Goal: Obtain resource: Obtain resource

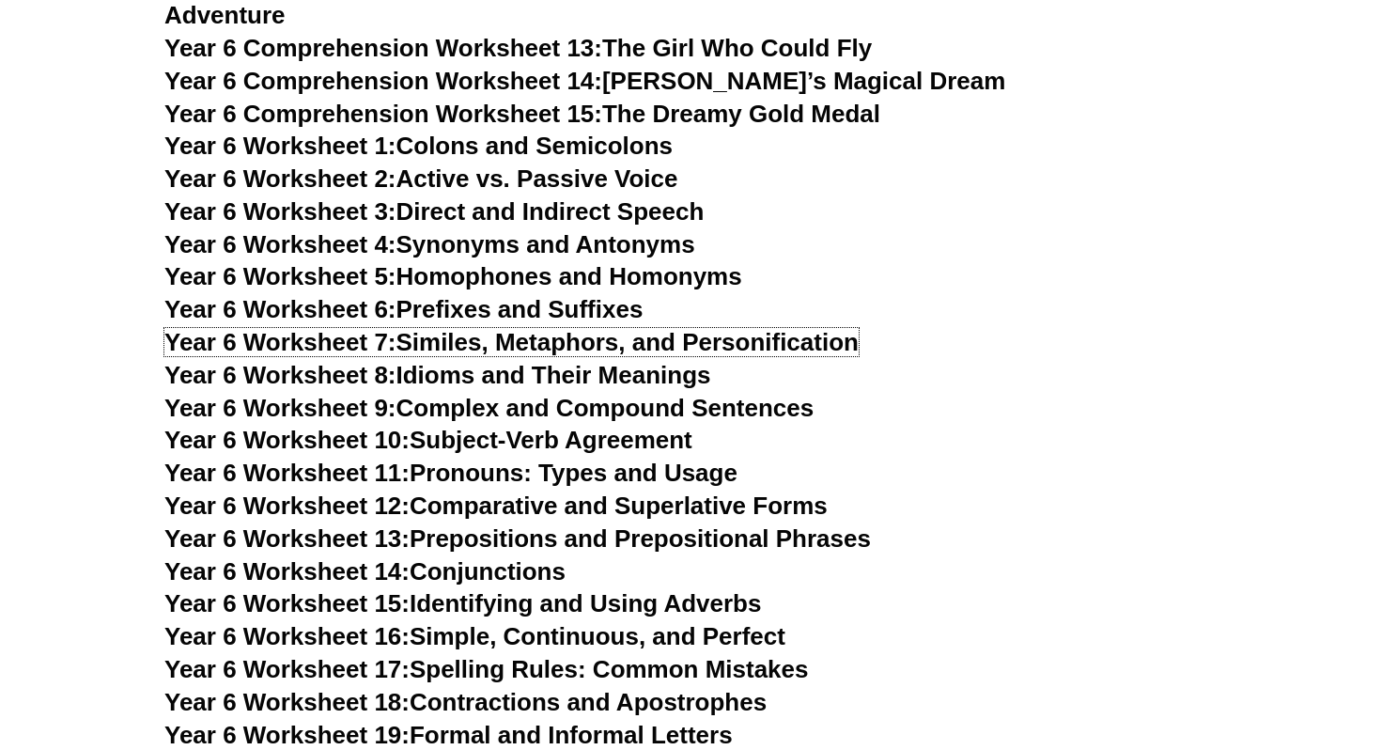
scroll to position [9980, 0]
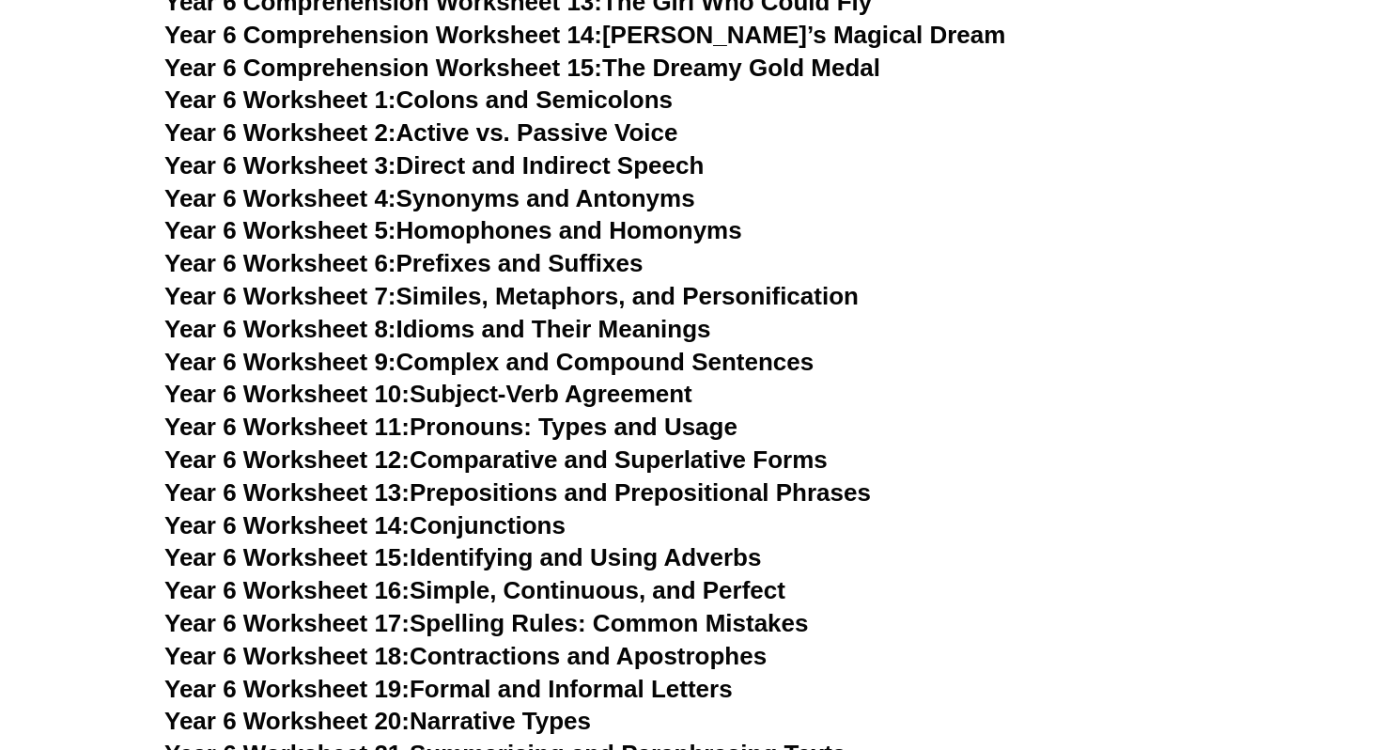
click at [1043, 347] on h3 "Year 6 Worksheet 9: Complex and Compound Sentences" at bounding box center [690, 363] width 1052 height 32
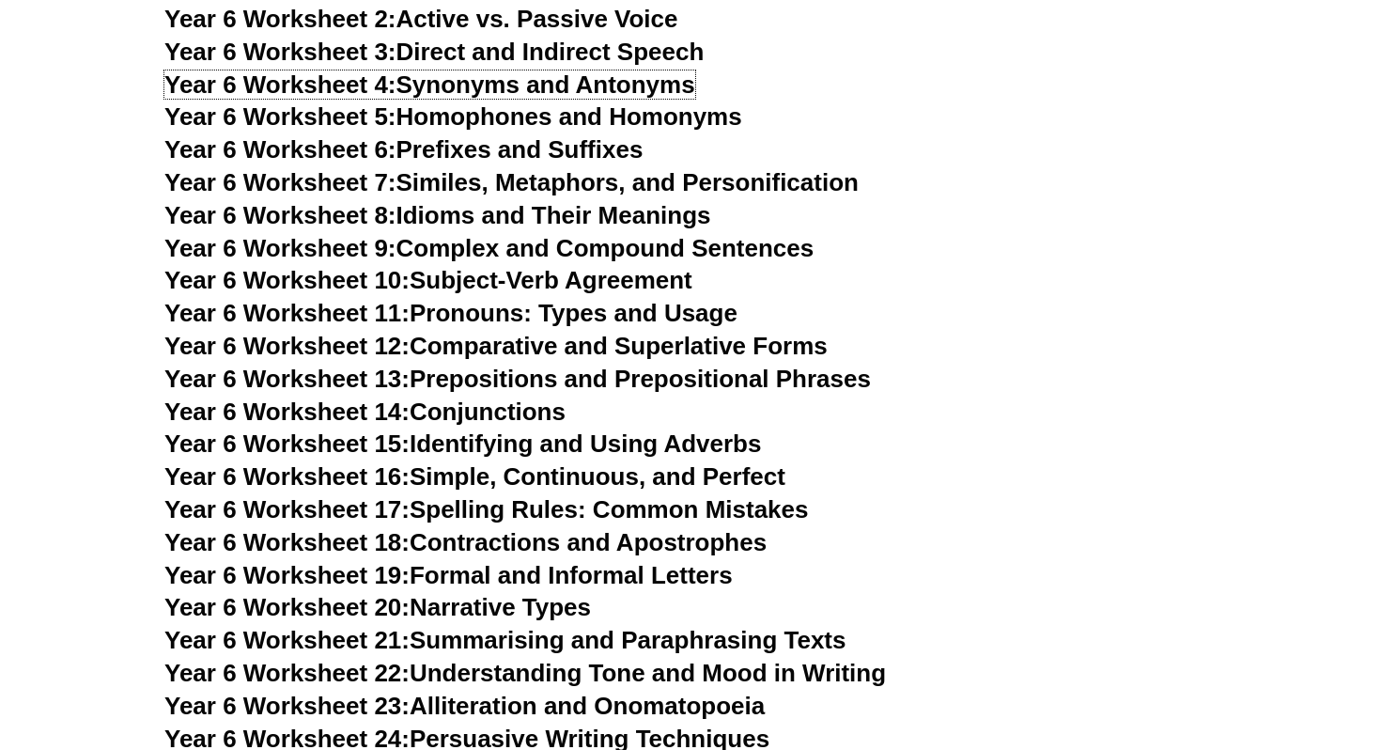
scroll to position [10094, 0]
click at [553, 691] on link "Year 6 Worksheet 23: Alliteration and Onomatopoeia" at bounding box center [464, 705] width 600 height 28
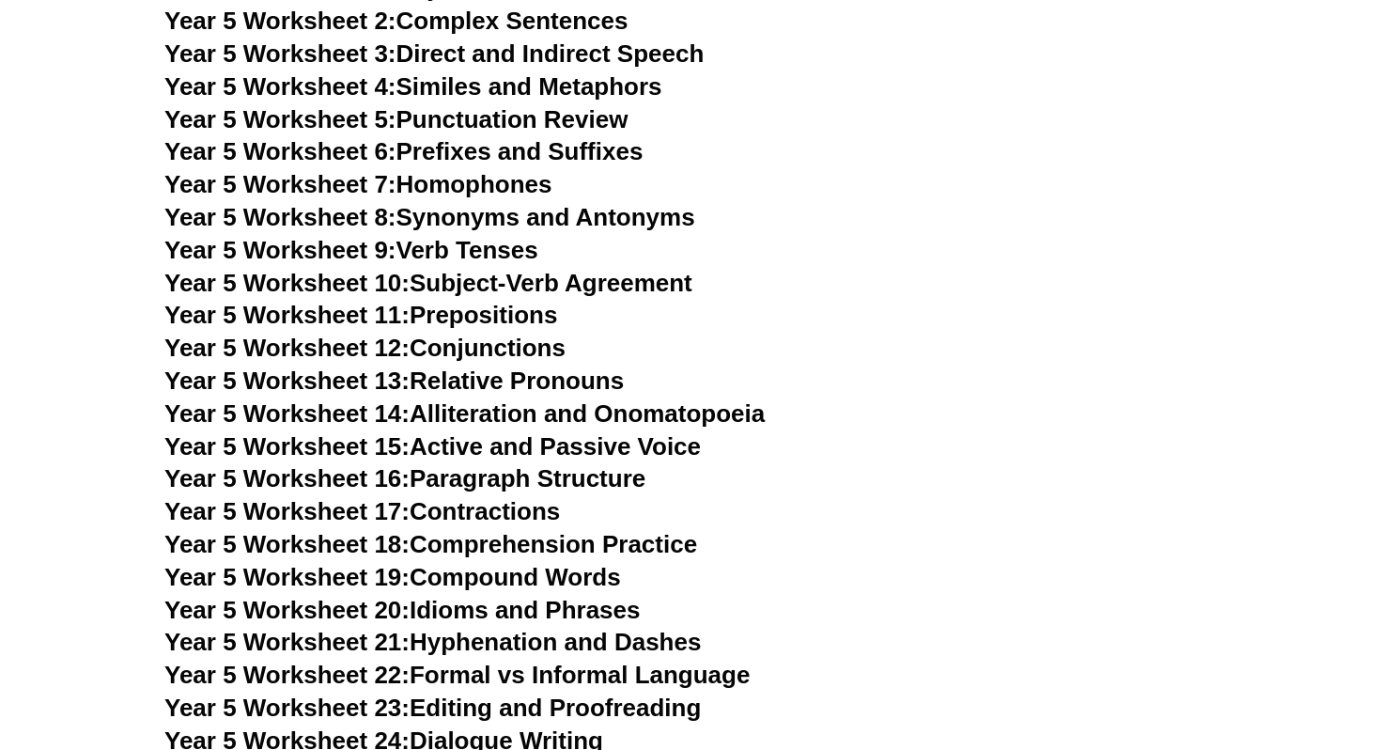
scroll to position [8637, 0]
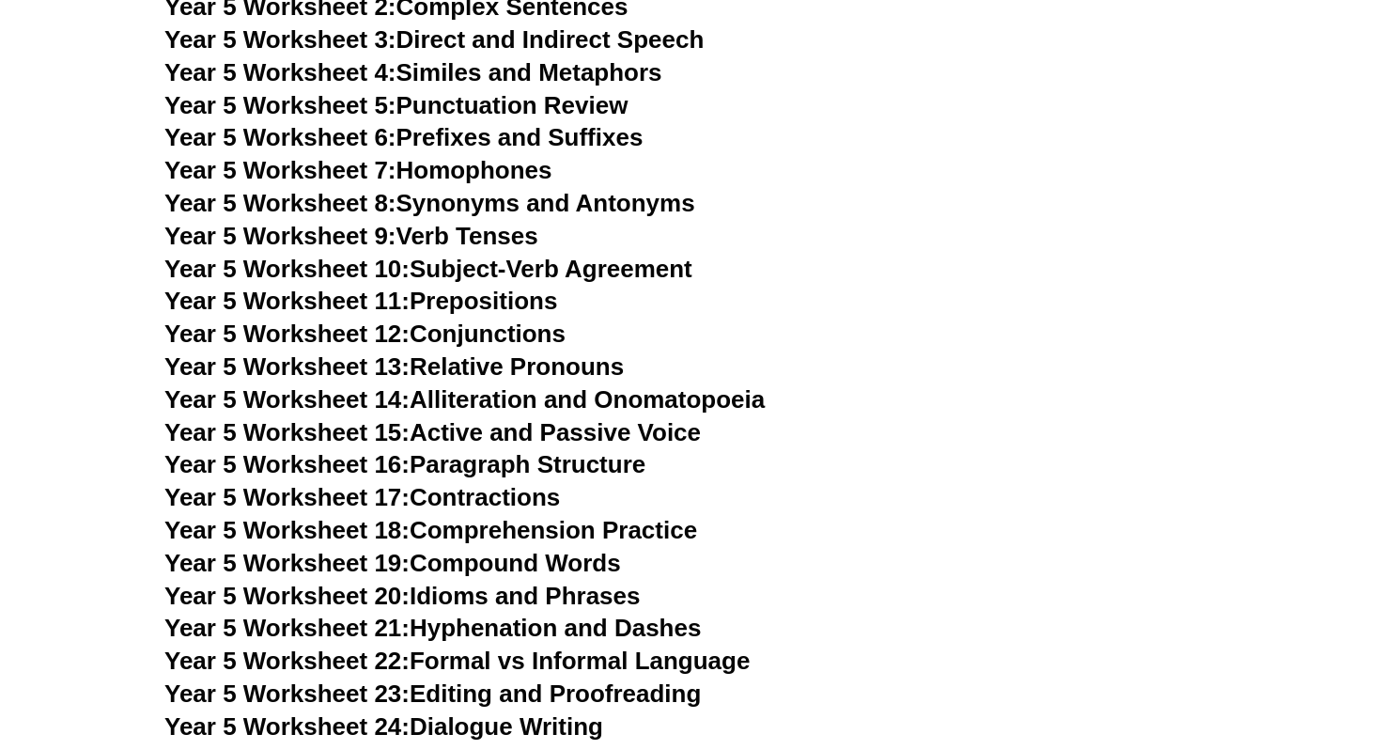
click at [458, 468] on link "Year 5 Worksheet 16: Paragraph Structure" at bounding box center [404, 464] width 481 height 28
click at [812, 304] on h3 "Year 5 Worksheet 11: Prepositions" at bounding box center [690, 302] width 1052 height 32
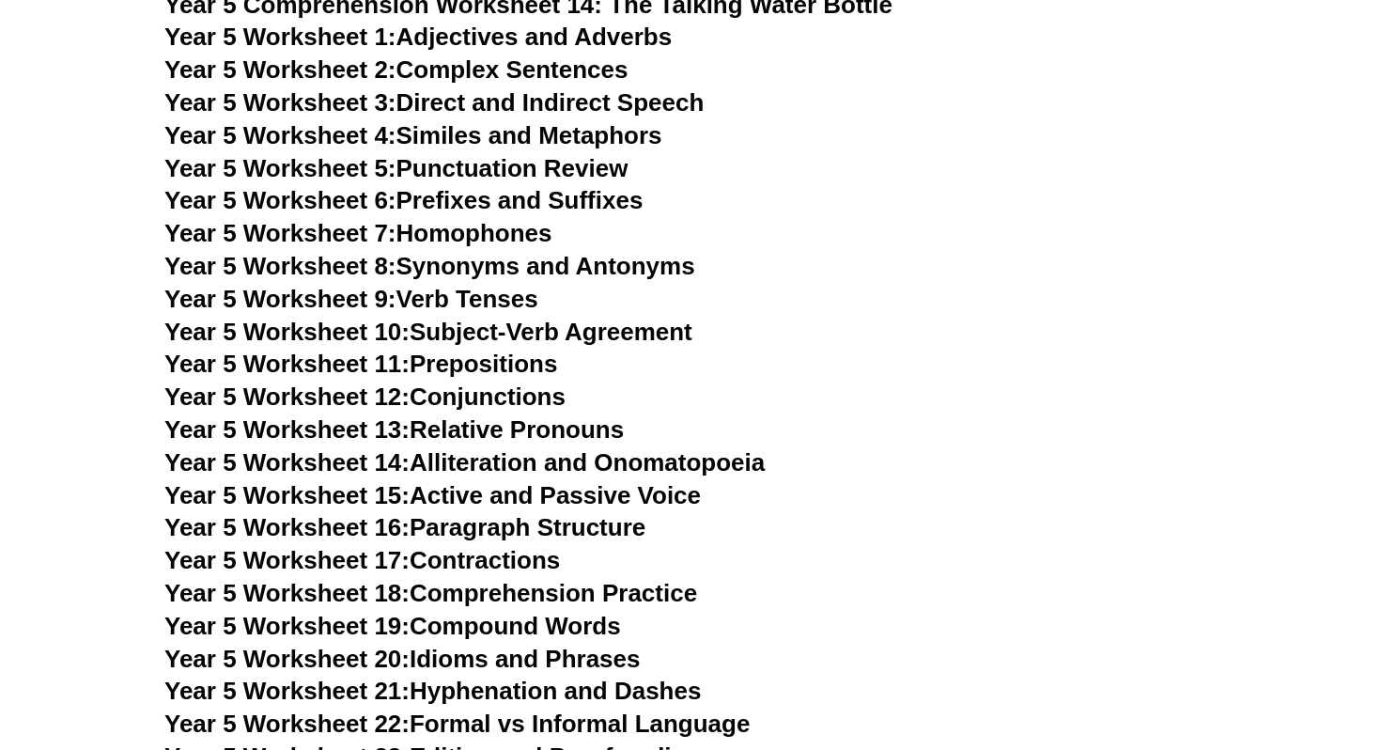
scroll to position [8573, 0]
click at [529, 137] on link "Year 5 Worksheet 4: Similes and Metaphors" at bounding box center [413, 136] width 498 height 28
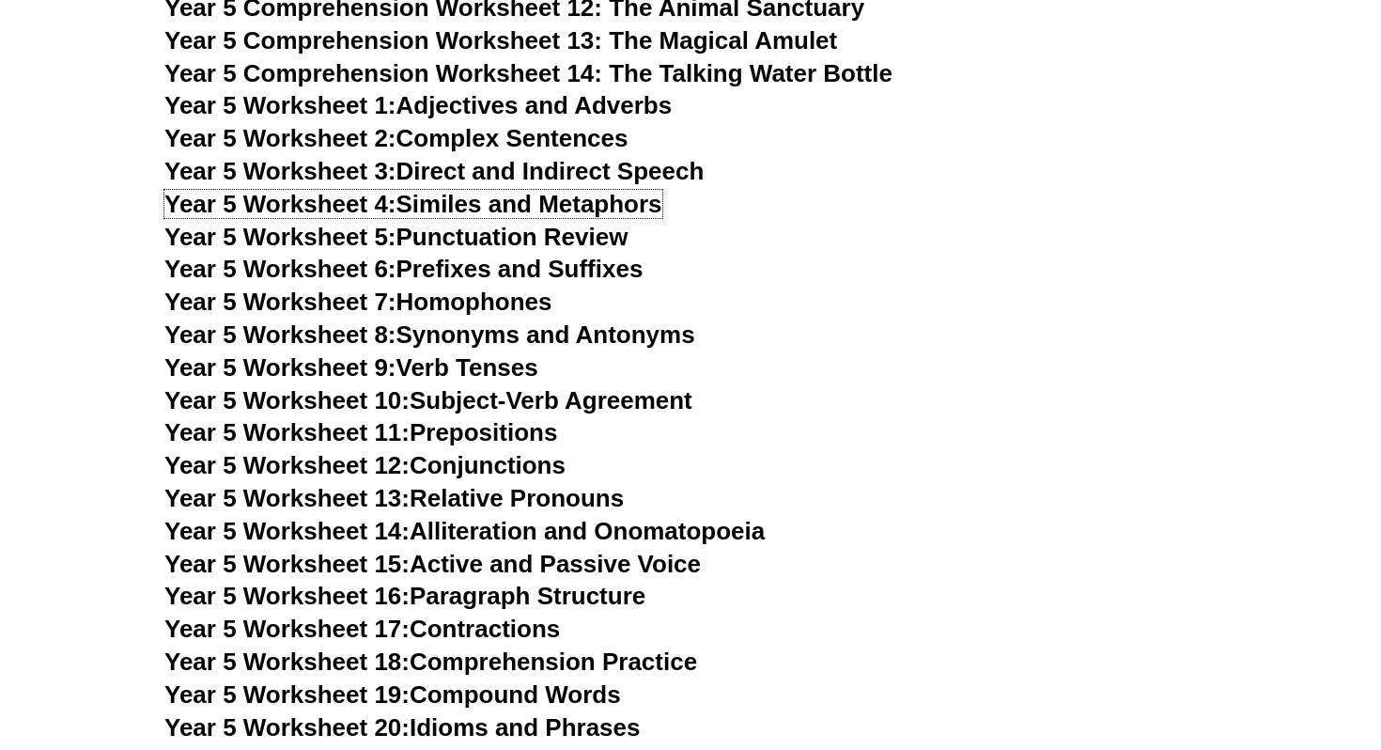
scroll to position [8495, 0]
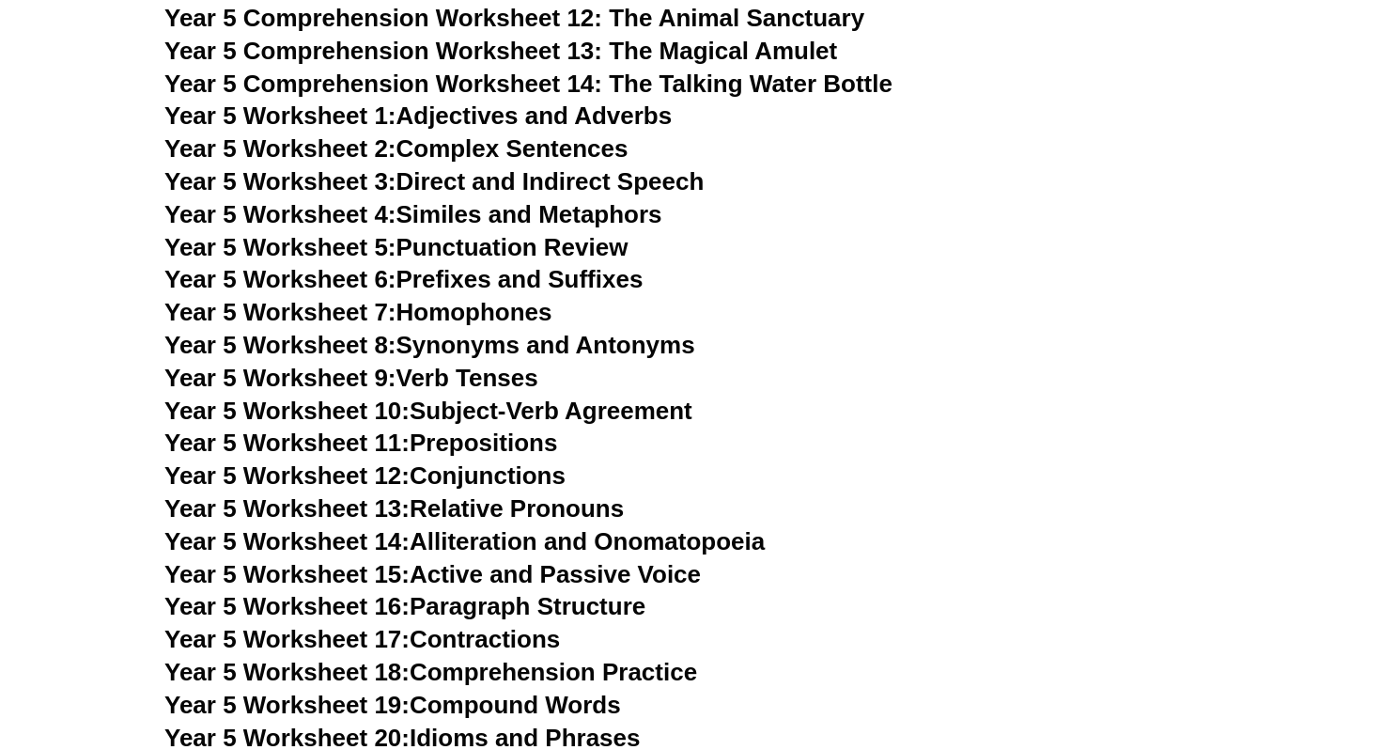
click at [805, 200] on h3 "Year 5 Worksheet 4: Similes and Metaphors" at bounding box center [690, 215] width 1052 height 32
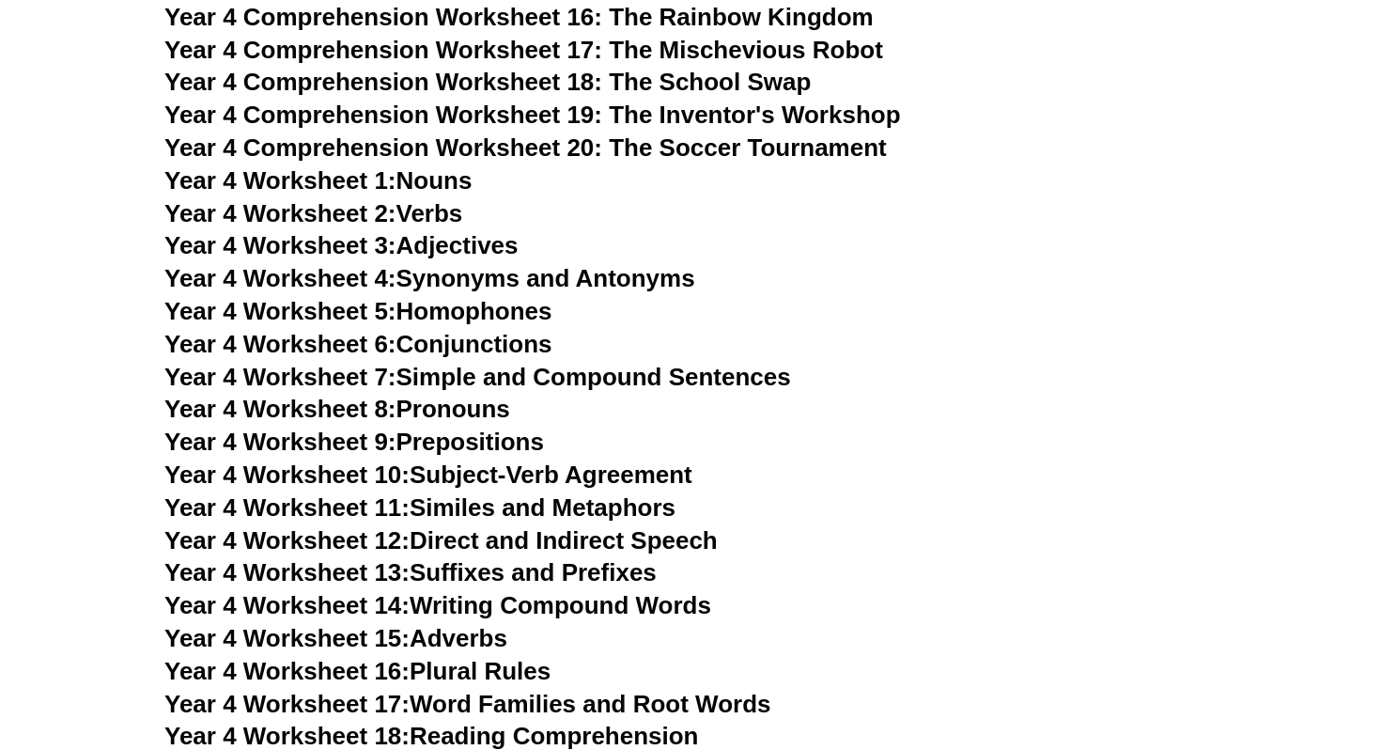
scroll to position [7224, 0]
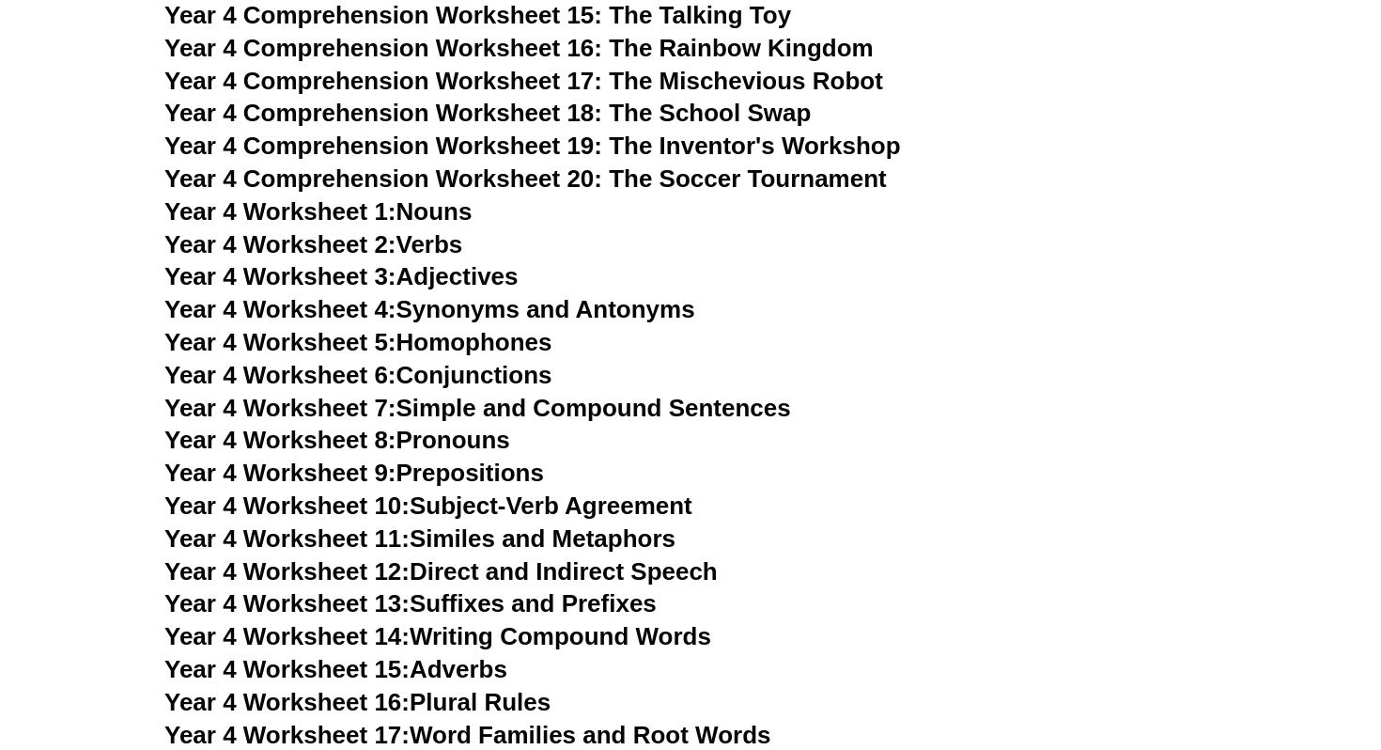
click at [457, 313] on link "Year 4 Worksheet 4: Synonyms and Antonyms" at bounding box center [429, 309] width 531 height 28
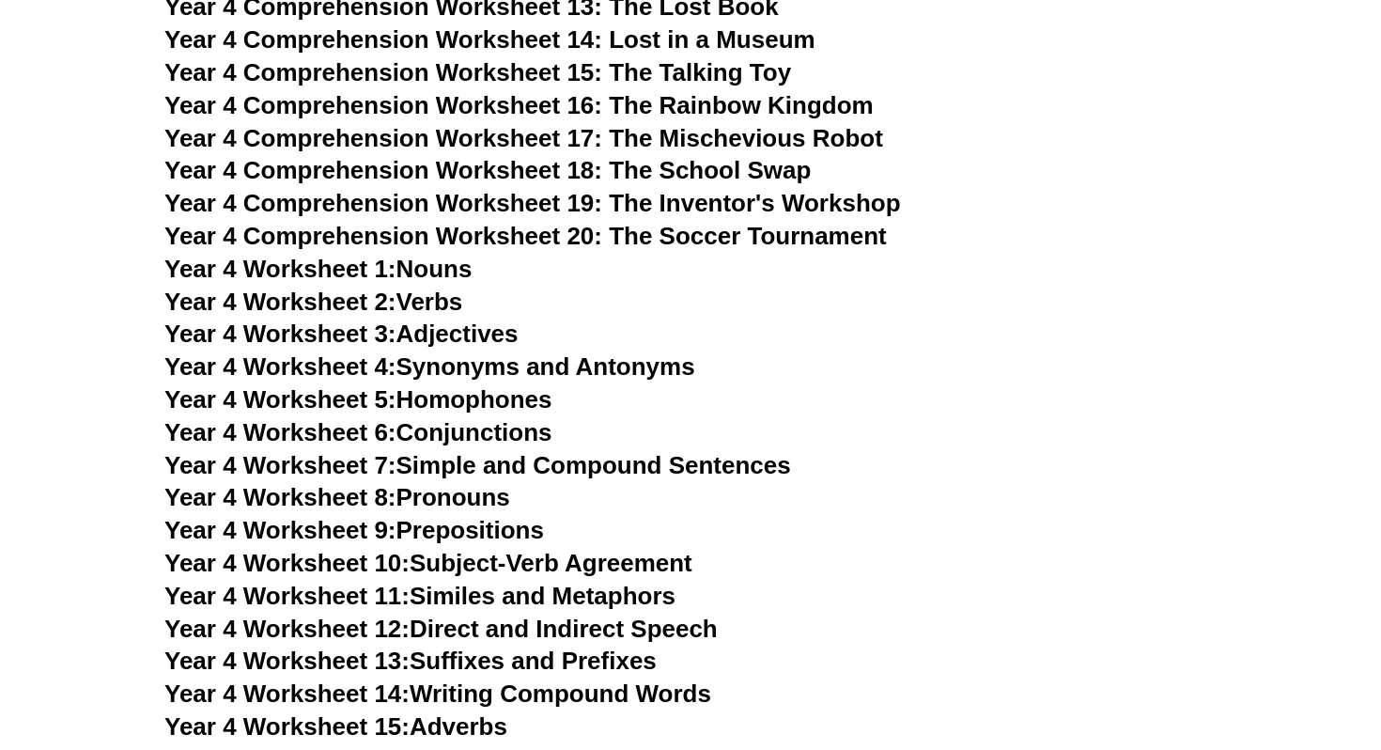
click at [475, 494] on link "Year 4 Worksheet 8: Pronouns" at bounding box center [337, 497] width 346 height 28
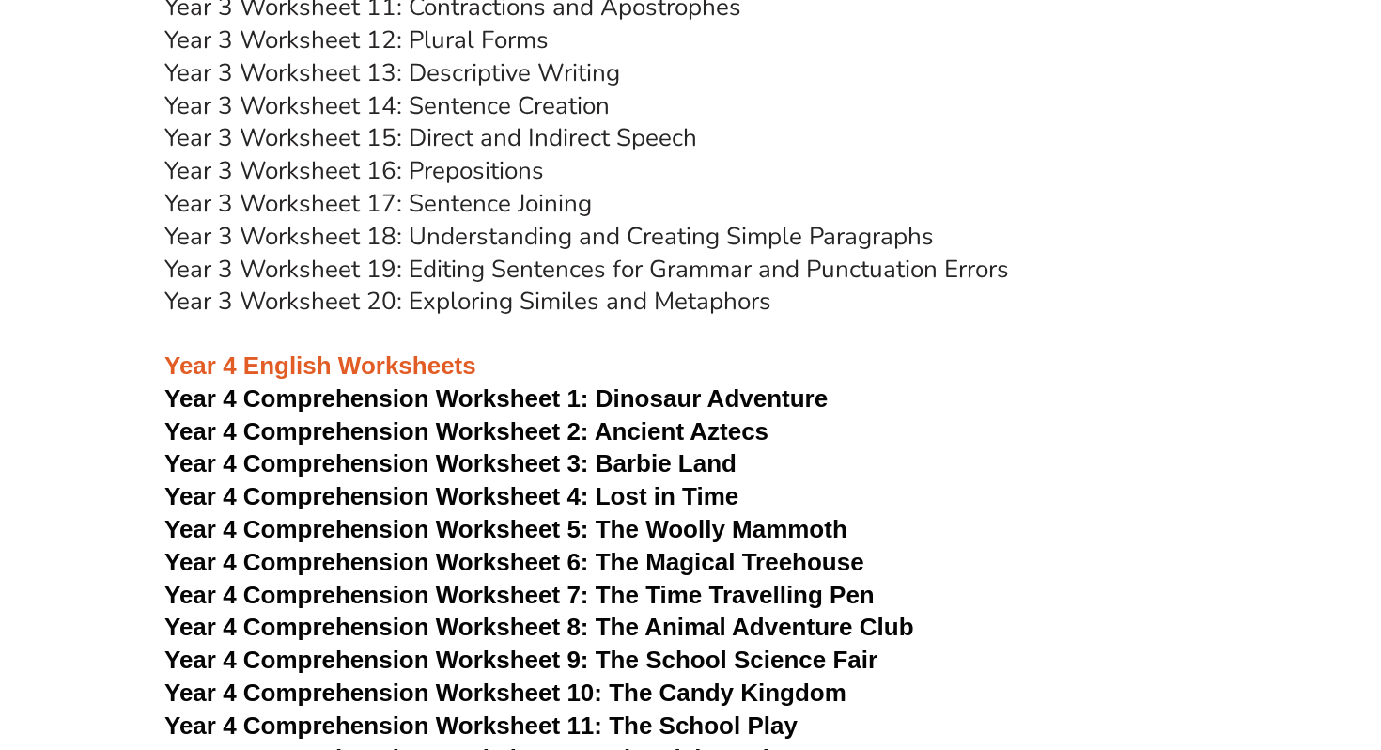
scroll to position [6423, 0]
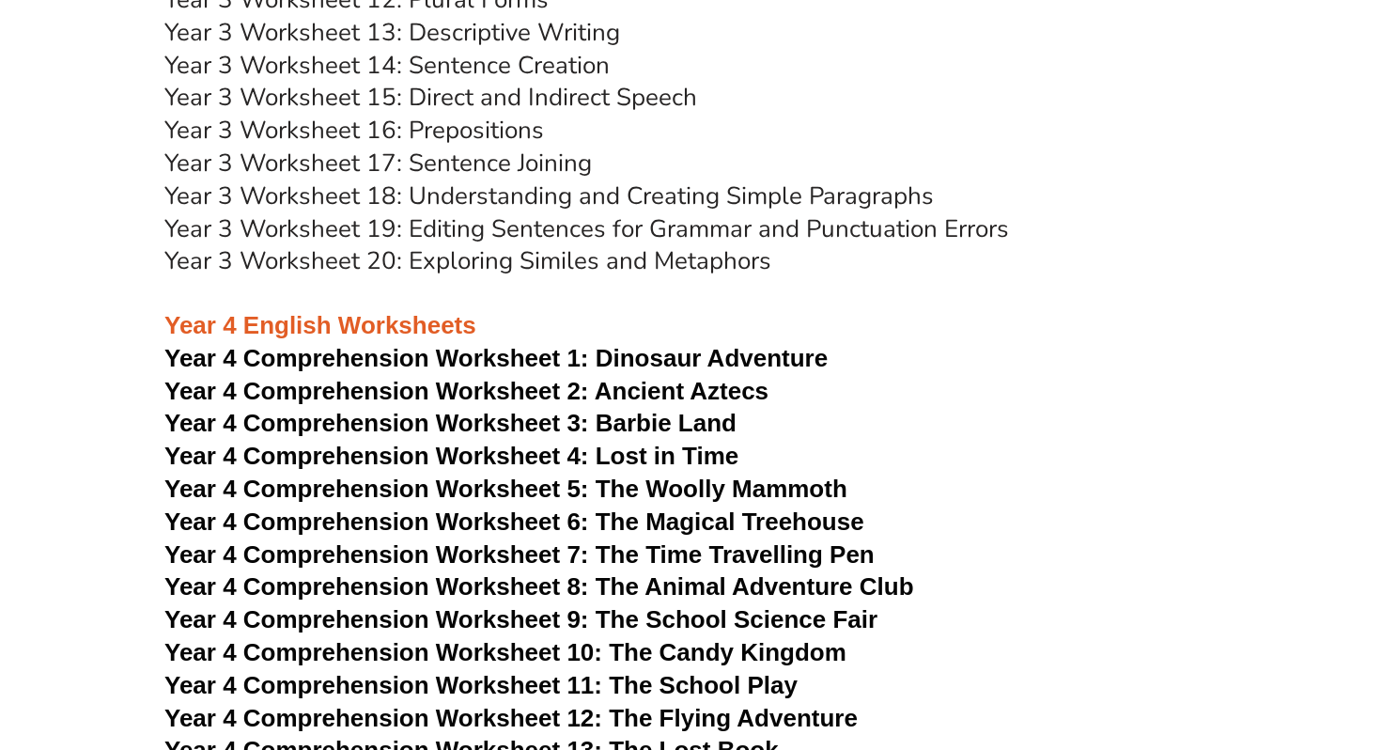
click at [449, 363] on span "Year 4 Comprehension Worksheet 1:" at bounding box center [376, 358] width 425 height 28
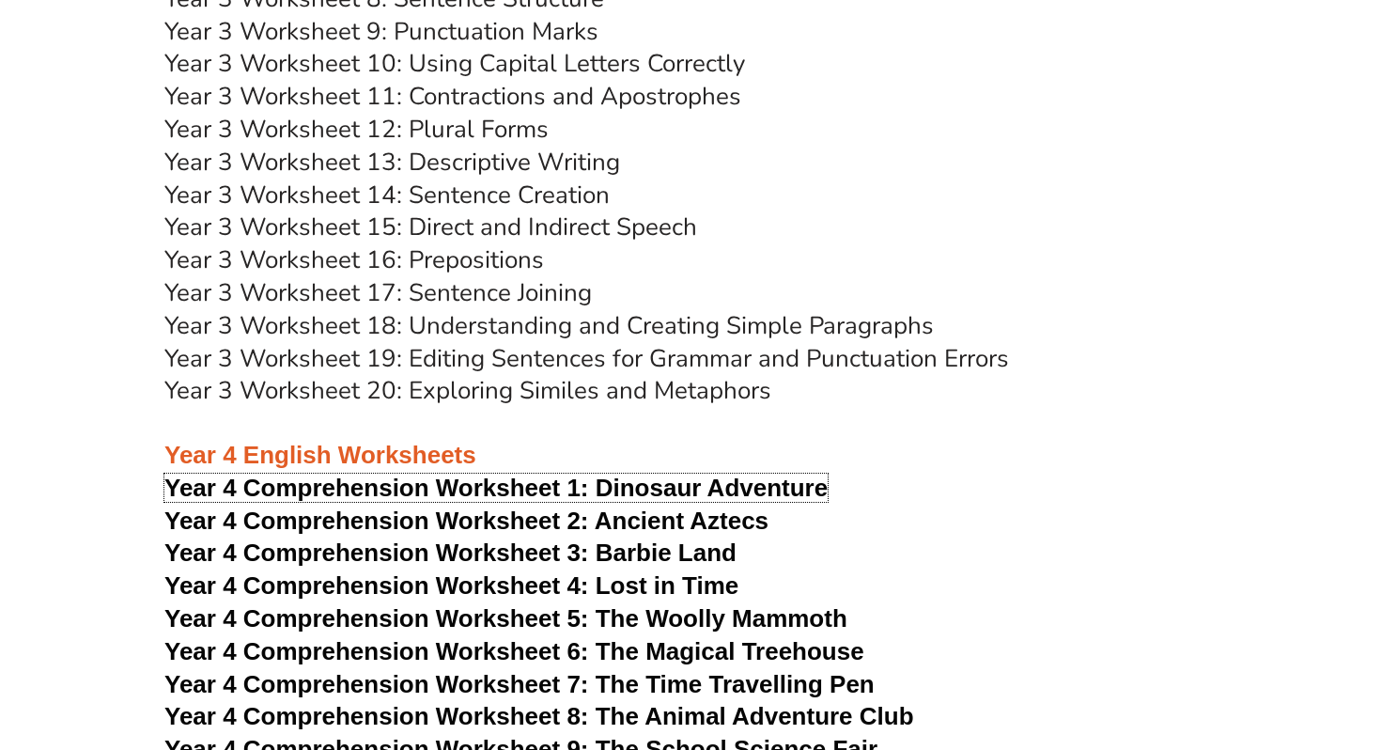
scroll to position [6293, 0]
click at [484, 403] on link "Year 3 Worksheet 20: Exploring Similes and Metaphors" at bounding box center [467, 391] width 607 height 33
click at [439, 392] on link "Year 3 Worksheet 20: Exploring Similes and Metaphors" at bounding box center [467, 391] width 607 height 33
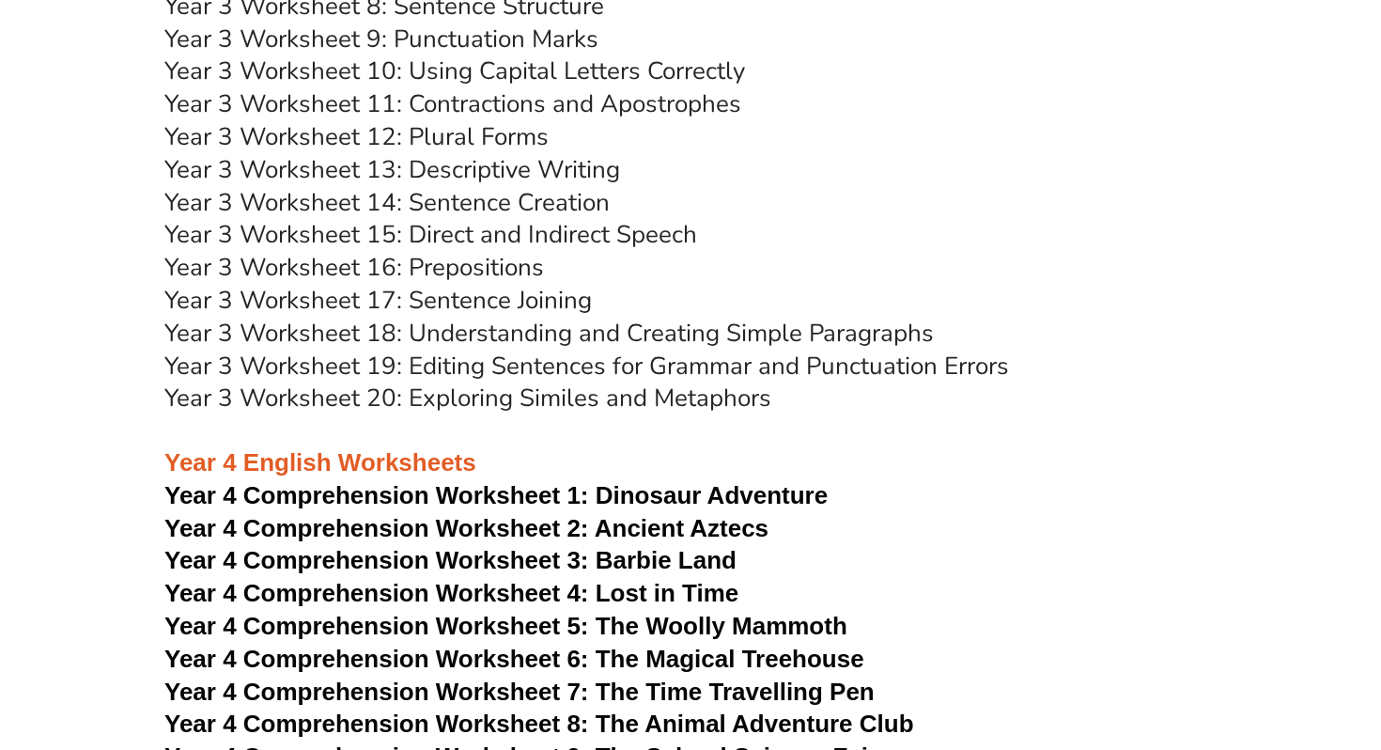
click at [548, 490] on span "Year 4 Comprehension Worksheet 1:" at bounding box center [376, 495] width 425 height 28
